Goal: Check status: Check status

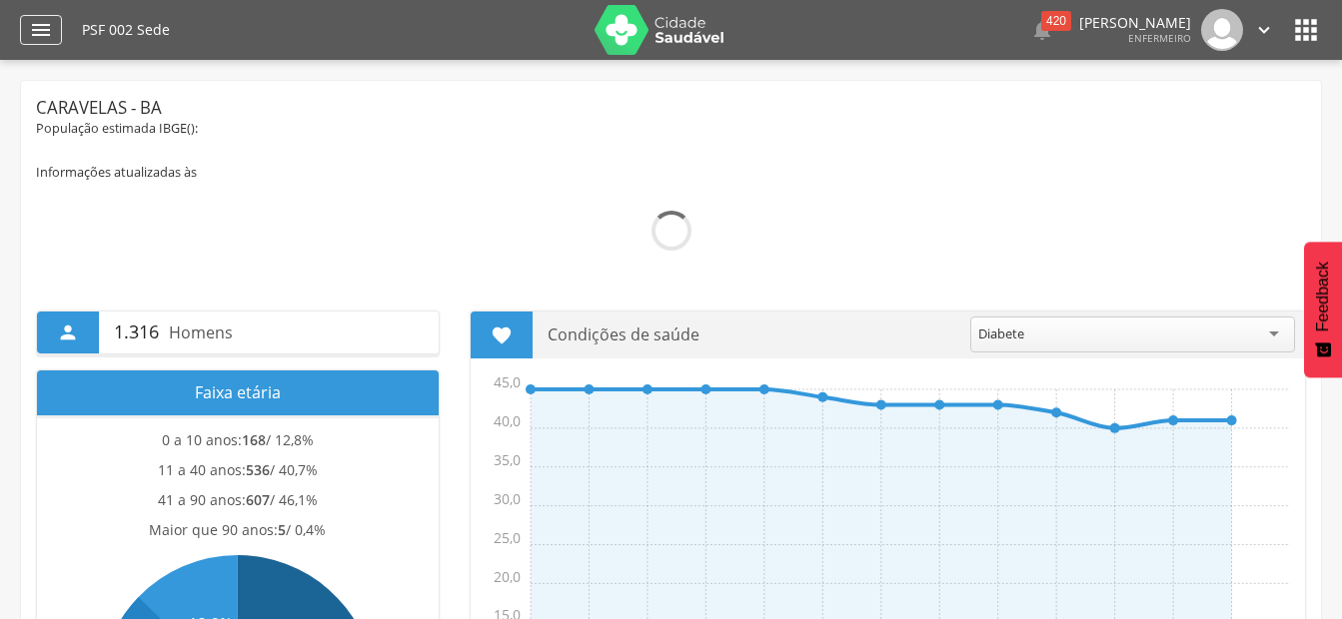
click at [41, 18] on icon "" at bounding box center [41, 30] width 24 height 24
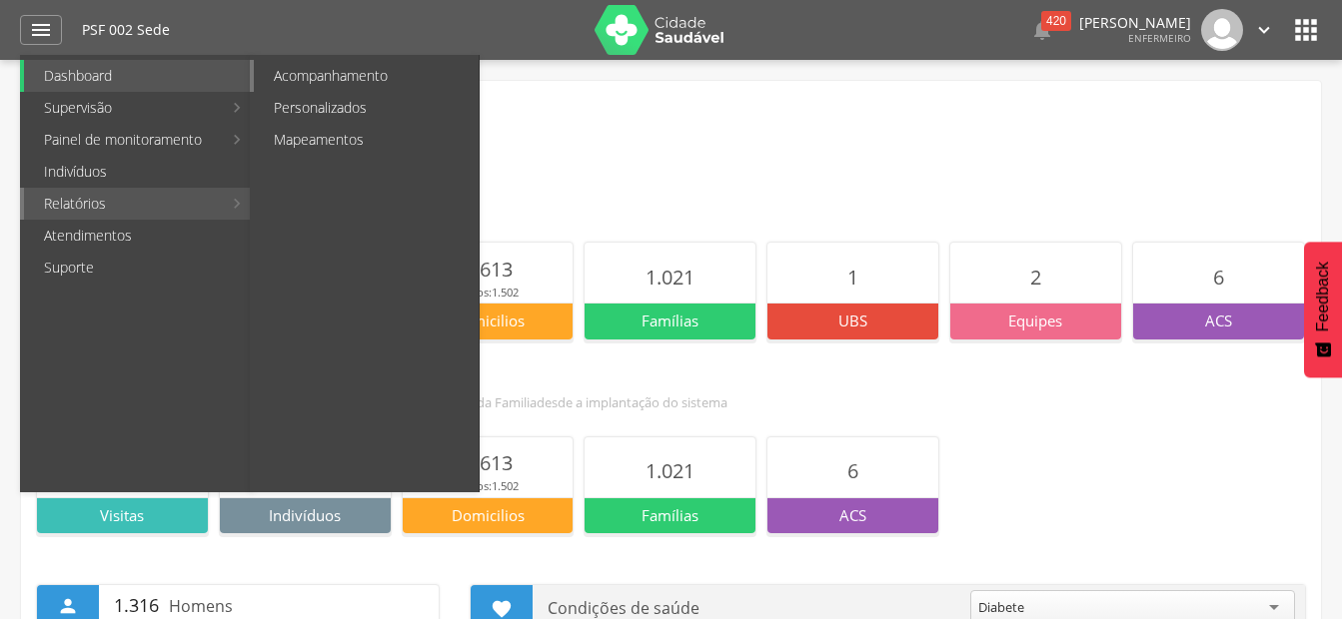
click at [387, 68] on link "Acompanhamento" at bounding box center [366, 76] width 225 height 32
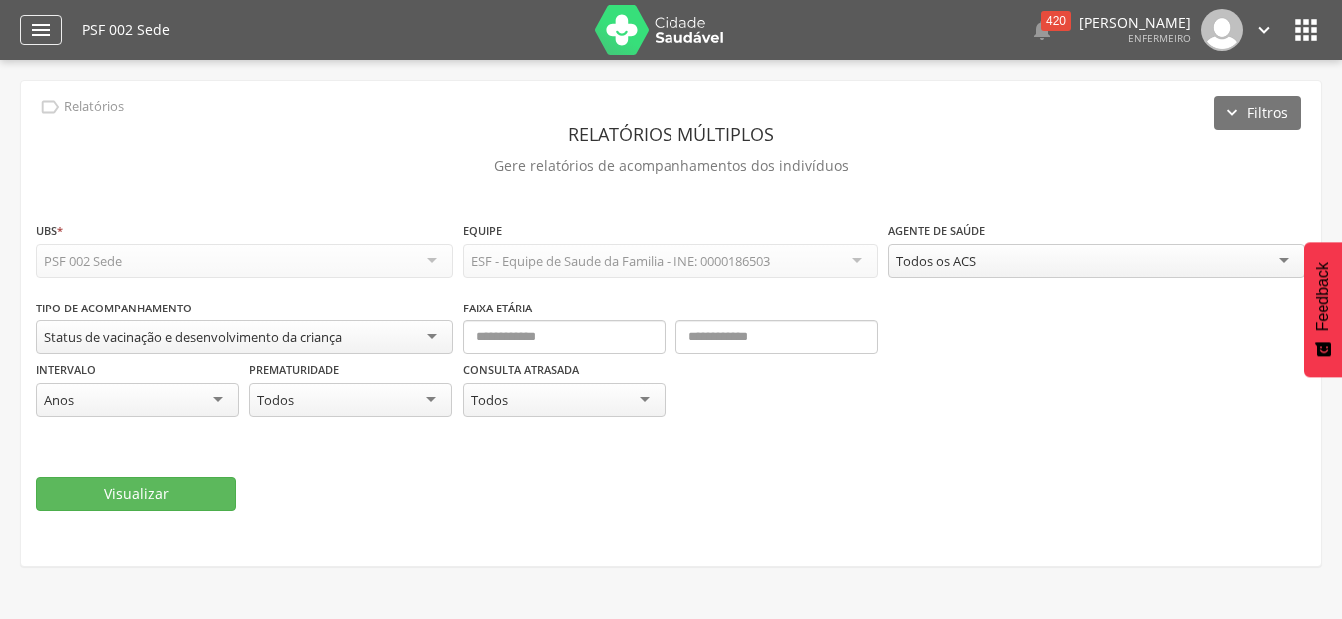
click at [42, 31] on icon "" at bounding box center [41, 30] width 24 height 24
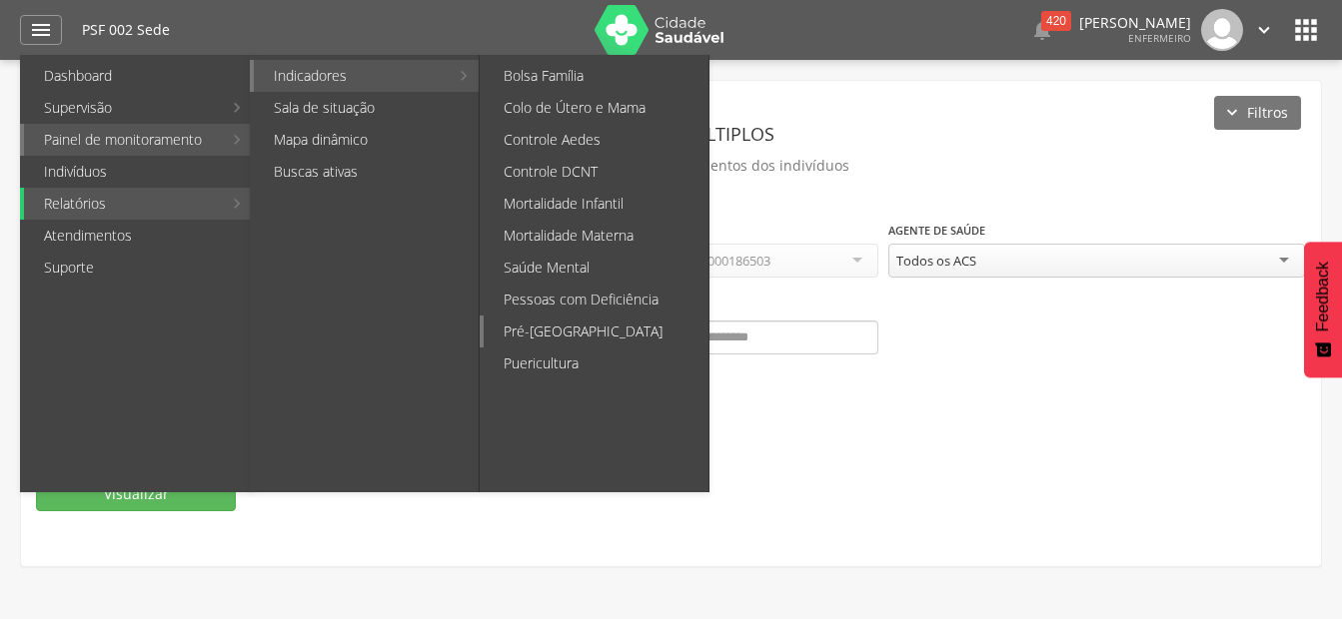
click at [550, 325] on link "Pré-[GEOGRAPHIC_DATA]" at bounding box center [596, 332] width 225 height 32
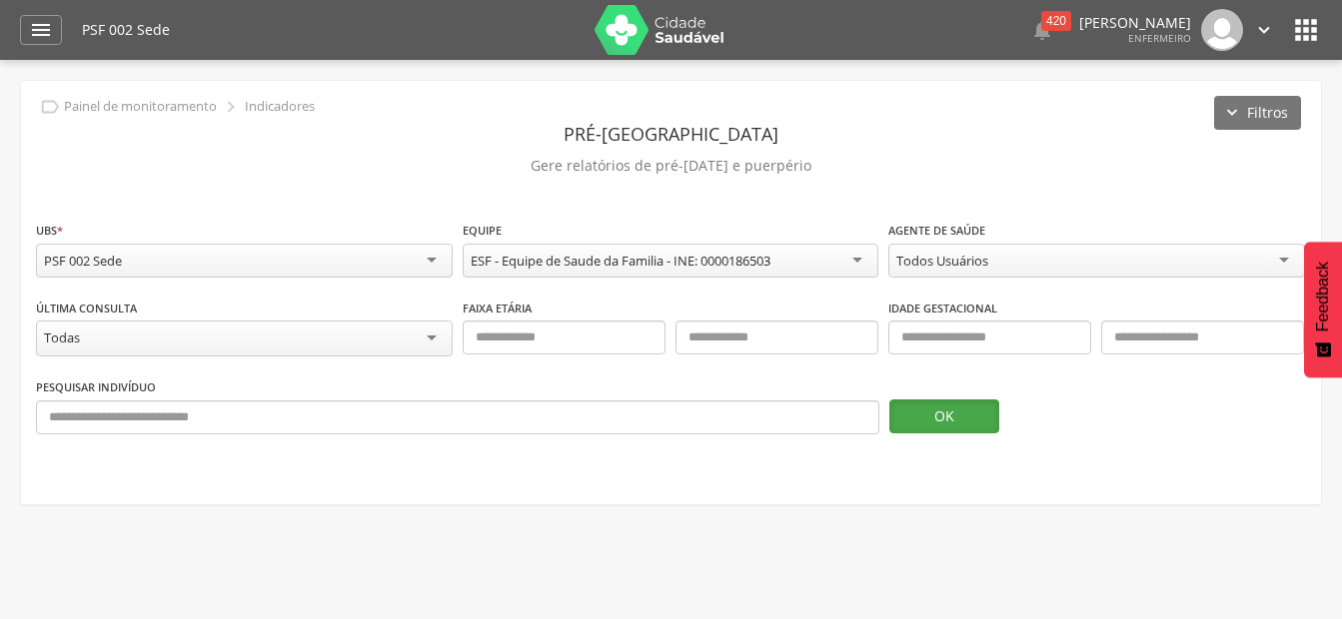
click at [938, 424] on button "OK" at bounding box center [944, 417] width 110 height 34
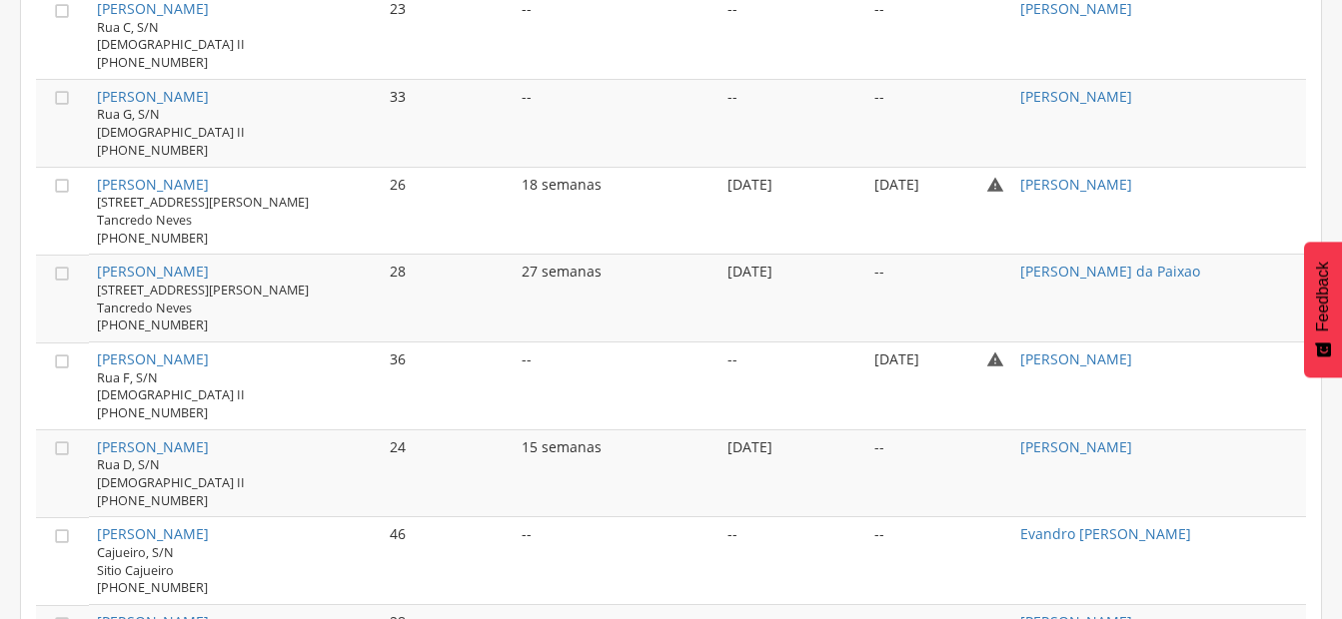
scroll to position [1291, 0]
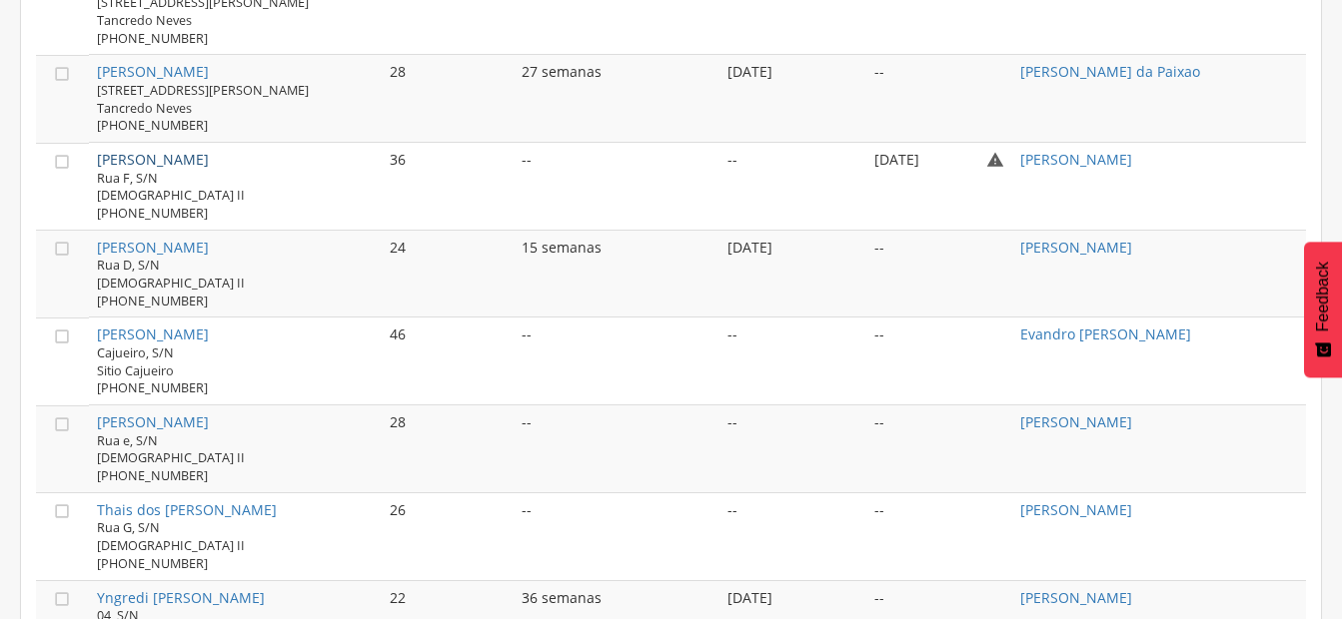
click at [179, 159] on link "[PERSON_NAME]" at bounding box center [153, 159] width 112 height 19
type input "**********"
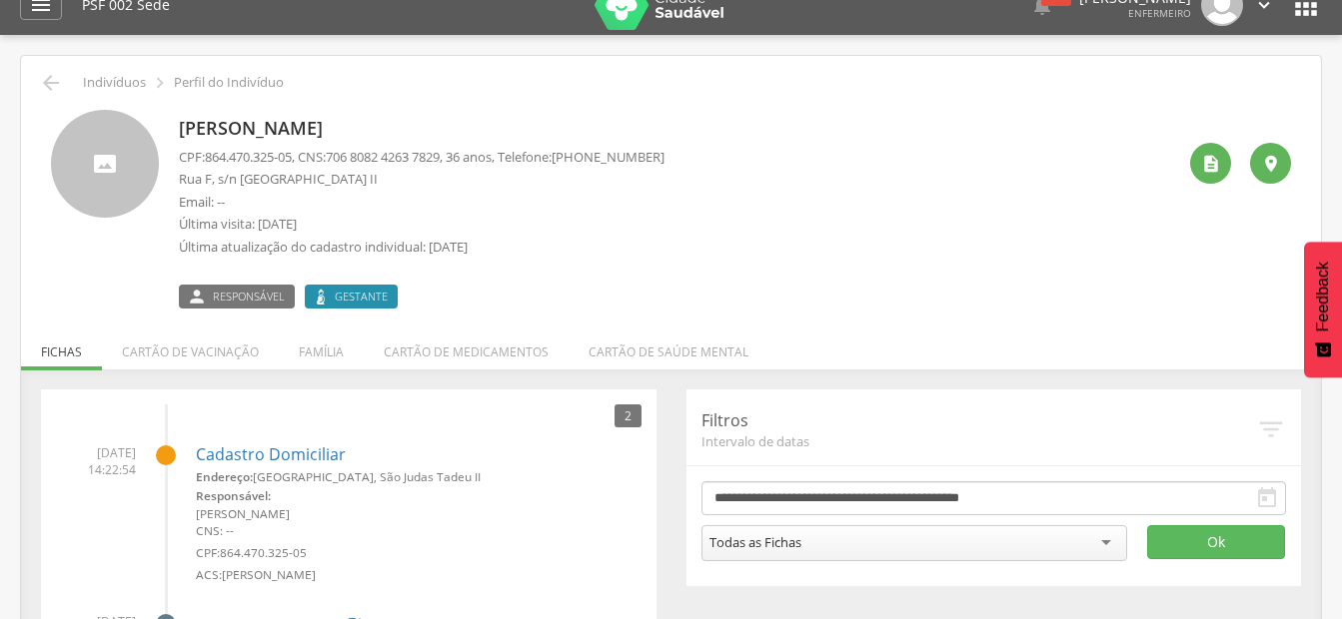
scroll to position [23, 0]
